Goal: Information Seeking & Learning: Learn about a topic

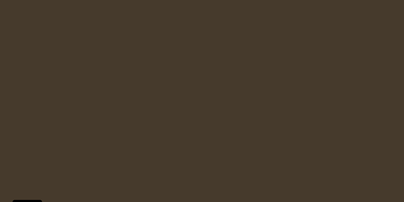
select select "pl"
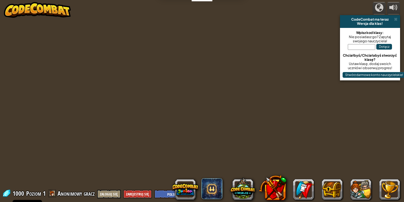
click at [216, 68] on div "powered by CodeCombat ma teraz Wersja dla klas! Wpisz kod klasy: Nie posiadasz …" at bounding box center [202, 101] width 404 height 202
click at [206, 75] on div "powered by CodeCombat ma teraz Wersja dla klas! Wpisz kod klasy: Nie posiadasz …" at bounding box center [202, 101] width 404 height 202
click at [201, 78] on div "powered by CodeCombat ma teraz Wersja dla klas! Wpisz kod klasy: Nie posiadasz …" at bounding box center [202, 101] width 404 height 202
click at [199, 79] on div "powered by CodeCombat ma teraz Wersja dla klas! Wpisz kod klasy: Nie posiadasz …" at bounding box center [202, 101] width 404 height 202
click at [183, 91] on div at bounding box center [201, 101] width 309 height 202
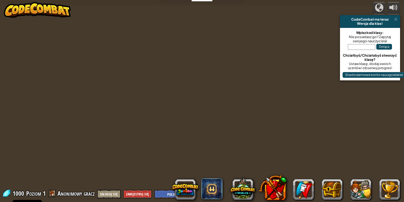
select select "pl"
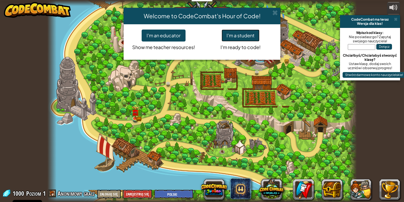
click at [248, 36] on button "I'm a student" at bounding box center [240, 36] width 38 height 12
click at [155, 32] on div at bounding box center [201, 101] width 309 height 202
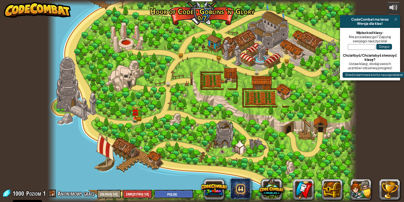
click at [154, 35] on div at bounding box center [201, 101] width 309 height 202
click at [154, 34] on div at bounding box center [201, 101] width 309 height 202
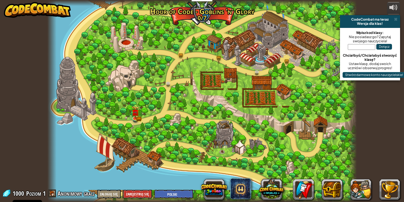
click at [155, 34] on div at bounding box center [201, 101] width 309 height 202
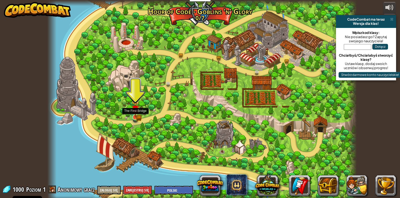
click at [134, 96] on div at bounding box center [201, 101] width 309 height 202
click at [137, 116] on img at bounding box center [135, 109] width 8 height 17
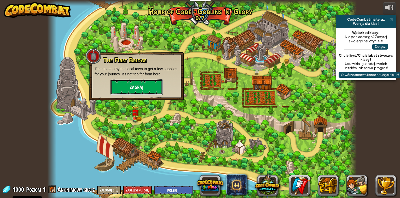
click at [128, 87] on button "Zagraj" at bounding box center [136, 87] width 52 height 16
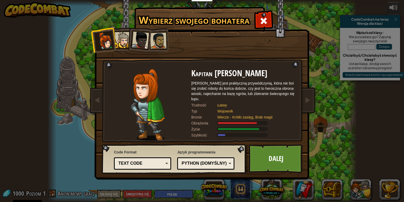
click at [124, 43] on div at bounding box center [123, 40] width 16 height 16
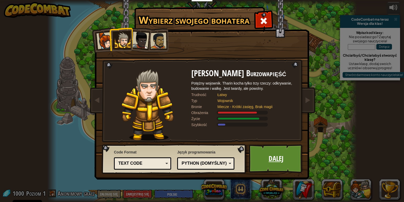
click at [275, 160] on link "Dalej" at bounding box center [276, 158] width 55 height 29
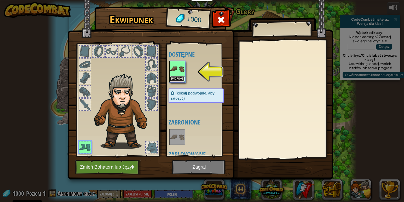
drag, startPoint x: 176, startPoint y: 79, endPoint x: 173, endPoint y: 72, distance: 7.9
click at [173, 72] on div "Załóż" at bounding box center [177, 71] width 16 height 21
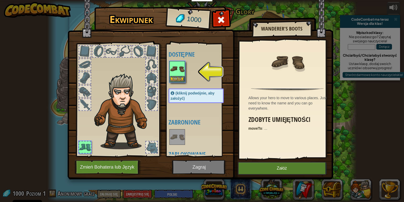
click at [174, 72] on img at bounding box center [177, 69] width 15 height 15
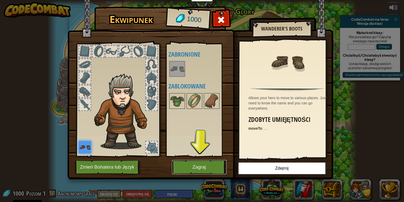
click at [200, 166] on button "Zagraj" at bounding box center [199, 167] width 55 height 14
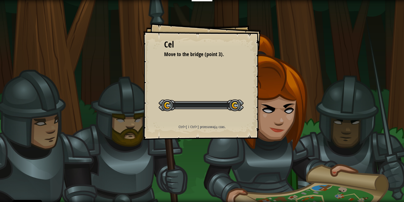
drag, startPoint x: 199, startPoint y: 166, endPoint x: 200, endPoint y: 162, distance: 3.7
click at [199, 166] on div "Cel Move to the bridge (point 3). Rozpocznij poziom Błąd podczas ładowania dany…" at bounding box center [202, 101] width 404 height 202
click at [200, 167] on div "Cel Move to the bridge (point 3). Rozpocznij poziom Błąd podczas ładowania dany…" at bounding box center [202, 101] width 404 height 202
click at [200, 162] on div "Cel Move to the bridge (point 3). Rozpocznij poziom Błąd podczas ładowania dany…" at bounding box center [202, 101] width 404 height 202
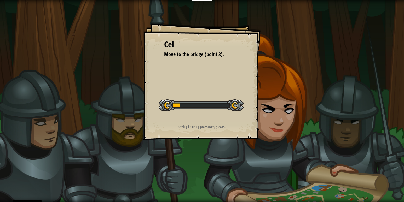
click at [200, 162] on div "Cel Move to the bridge (point 3). Rozpocznij poziom Błąd podczas ładowania dany…" at bounding box center [202, 101] width 404 height 202
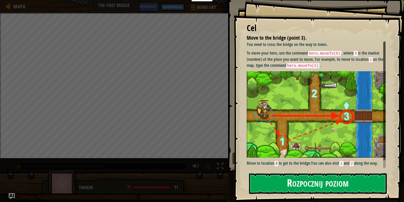
click at [323, 179] on button "Rozpocznij poziom" at bounding box center [318, 183] width 138 height 21
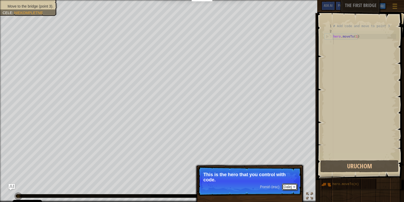
click at [286, 185] on button "Dalej" at bounding box center [289, 187] width 15 height 7
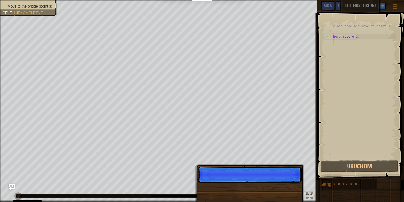
click at [288, 183] on div "Pomiń (esc) Dalej" at bounding box center [249, 205] width 109 height 77
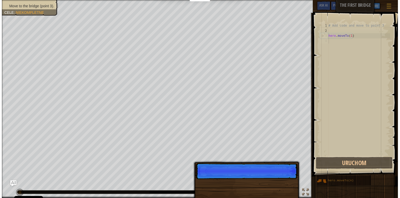
scroll to position [2, 0]
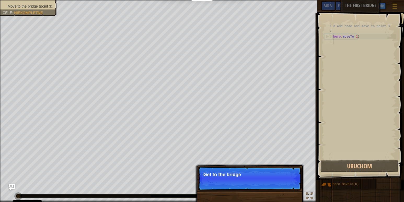
click at [275, 183] on p "Pomiń (esc) Dalej Get to the bridge" at bounding box center [250, 179] width 104 height 24
click at [274, 183] on p "Pomiń (esc) Dalej Get to the bridge by goi" at bounding box center [250, 179] width 104 height 24
click at [273, 181] on p "Pomiń (esc) Dalej Get to the bridge by going to" at bounding box center [250, 179] width 104 height 24
click at [272, 181] on p "Pomiń (esc) Dalej Get to the bridge by going to point 3" at bounding box center [250, 179] width 104 height 25
click at [272, 178] on p "Get to the bridge by going to point 3" at bounding box center [249, 175] width 93 height 6
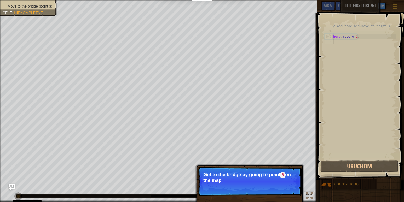
click at [272, 177] on p "Get to the bridge by going to point 3 on the map." at bounding box center [249, 177] width 93 height 11
drag, startPoint x: 272, startPoint y: 177, endPoint x: 270, endPoint y: 173, distance: 4.6
click at [270, 174] on p "Get to the bridge by going to point 3 on the map." at bounding box center [249, 177] width 93 height 11
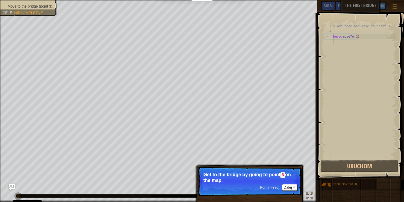
drag, startPoint x: 272, startPoint y: 179, endPoint x: 266, endPoint y: 181, distance: 6.3
click at [268, 179] on p "Get to the bridge by going to point 3 on the map." at bounding box center [249, 177] width 93 height 11
click at [290, 185] on button "Dalej" at bounding box center [289, 187] width 15 height 7
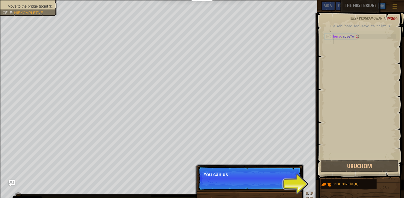
click at [291, 185] on p "Pomiń (esc) Dalej You can us" at bounding box center [250, 179] width 104 height 24
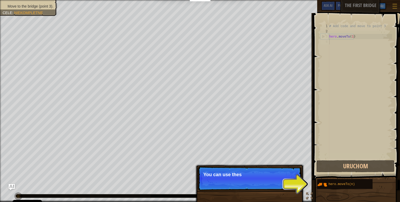
click at [291, 185] on p "Pomiń (esc) Dalej You can use thes" at bounding box center [250, 179] width 104 height 24
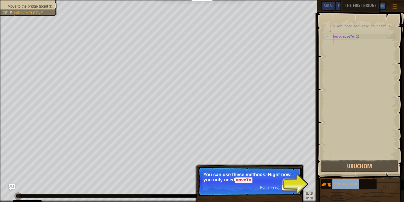
click at [356, 189] on div "hero.moveTo(n)" at bounding box center [360, 184] width 79 height 10
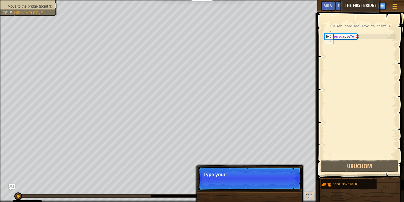
click at [287, 185] on p "Pomiń (esc) Dalej Type your" at bounding box center [250, 179] width 104 height 24
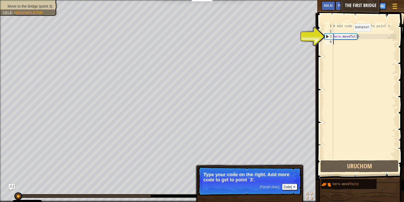
click at [350, 39] on div "# Add code and move to point 3 hero . moveTo ( 1 )" at bounding box center [364, 97] width 64 height 146
type textarea "hero.moveTo(1)"
click at [340, 47] on div "# Add code and move to point 3 hero . moveTo ( 1 )" at bounding box center [364, 97] width 64 height 146
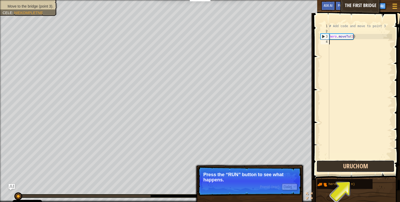
click at [370, 165] on button "Uruchom" at bounding box center [355, 166] width 78 height 12
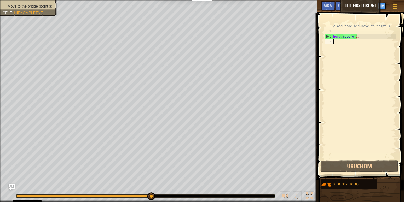
click at [215, 179] on div "Move to the bridge (point 3). Cele : Niekompletne ♫ Tharin 11 x: 10 y: 6 No tar…" at bounding box center [202, 101] width 404 height 202
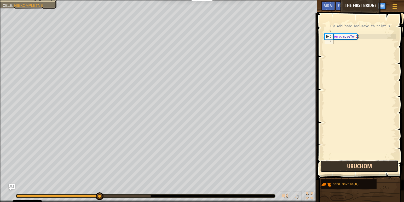
click at [354, 169] on button "Uruchom" at bounding box center [359, 166] width 78 height 12
click at [353, 169] on button "Wykonuję kod..." at bounding box center [359, 166] width 78 height 12
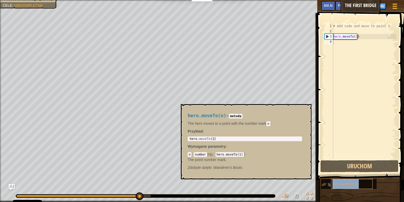
click at [349, 184] on span "hero.moveTo(n)" at bounding box center [345, 185] width 26 height 4
click at [350, 183] on span "hero.moveTo(n)" at bounding box center [345, 185] width 26 height 4
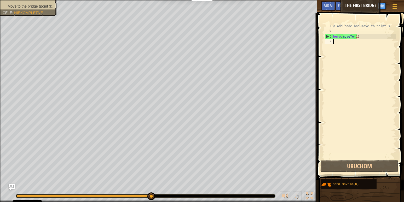
click at [341, 44] on div "# Add code and move to point 3 hero . moveTo ( 1 )" at bounding box center [364, 97] width 64 height 146
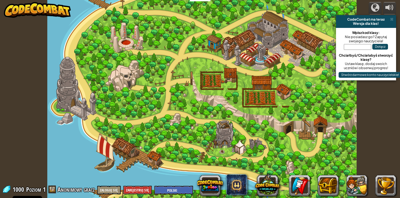
select select "pl"
